Goal: Find specific page/section: Find specific page/section

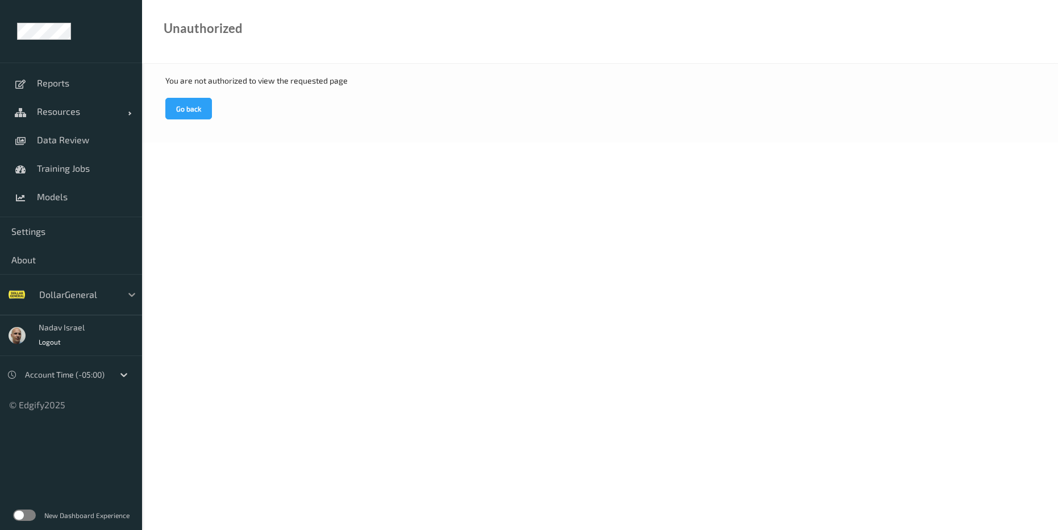
click at [130, 300] on icon at bounding box center [131, 294] width 11 height 11
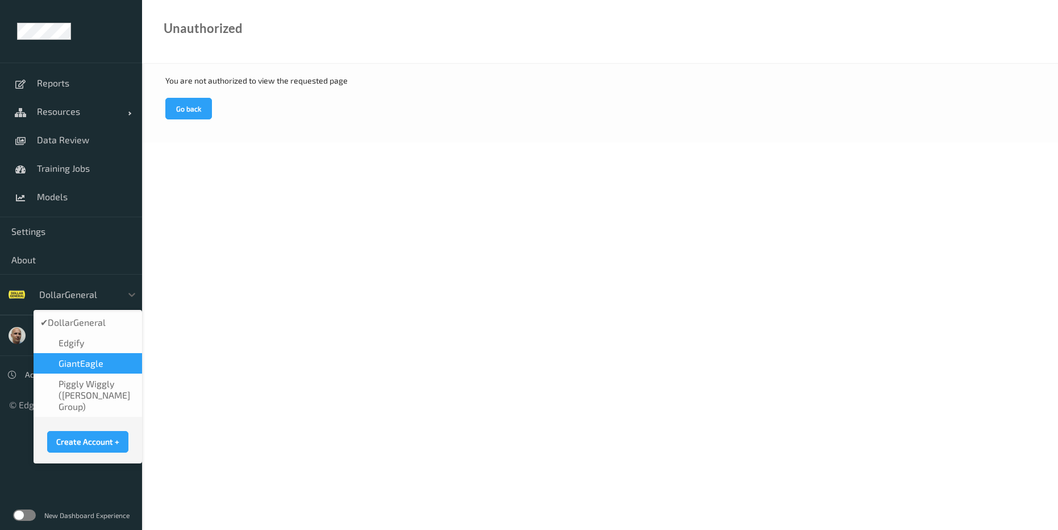
click at [107, 361] on div "GiantEagle" at bounding box center [87, 363] width 95 height 11
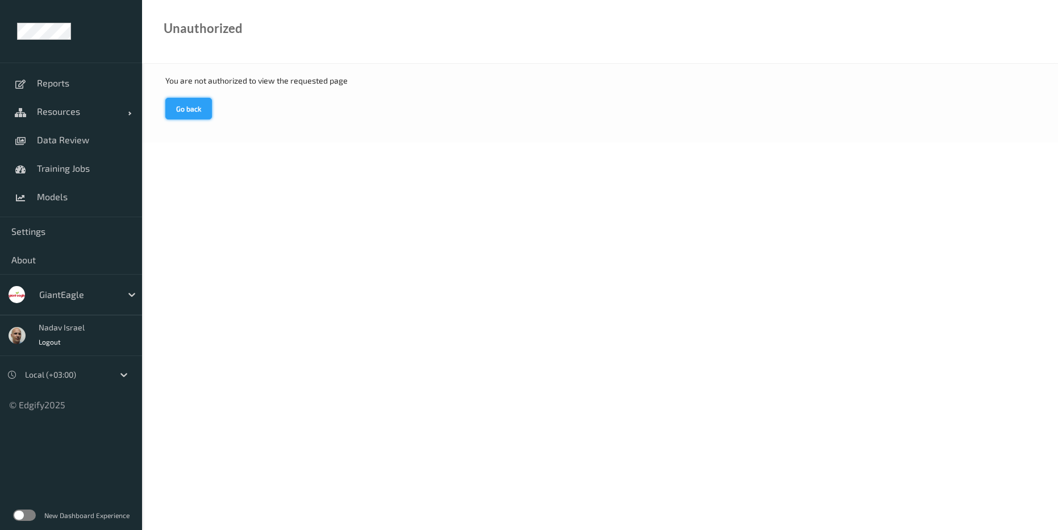
click at [186, 107] on button "Go back" at bounding box center [188, 109] width 47 height 22
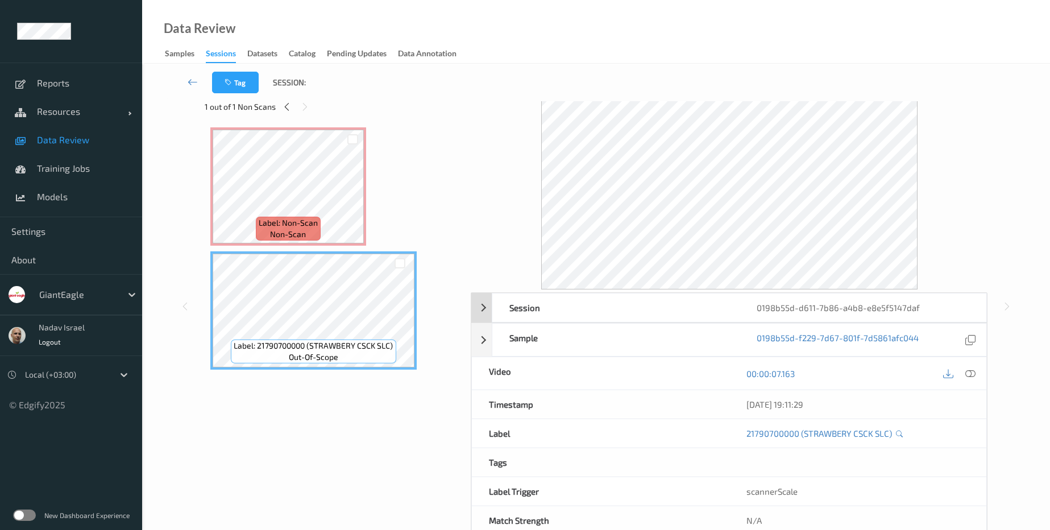
scroll to position [53, 0]
